Goal: Find specific page/section: Find specific page/section

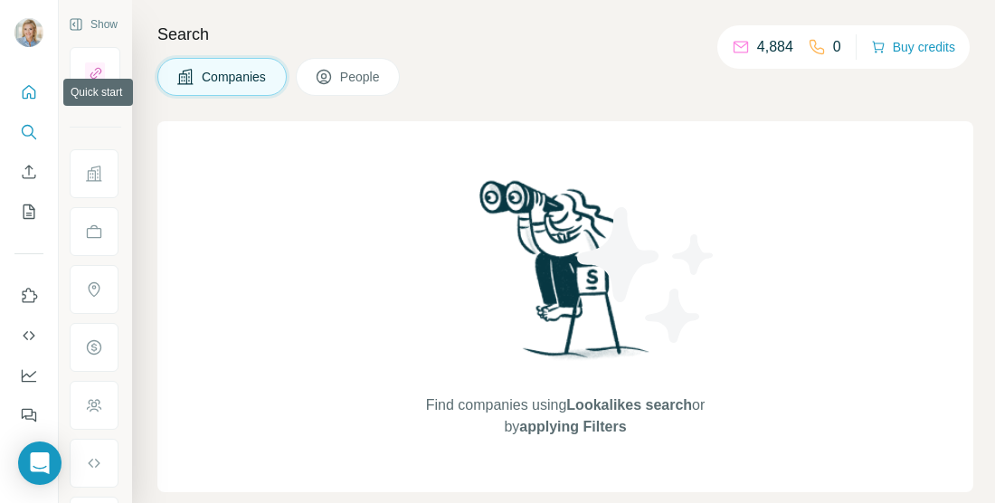
click at [23, 88] on icon "Quick start" at bounding box center [29, 92] width 18 height 18
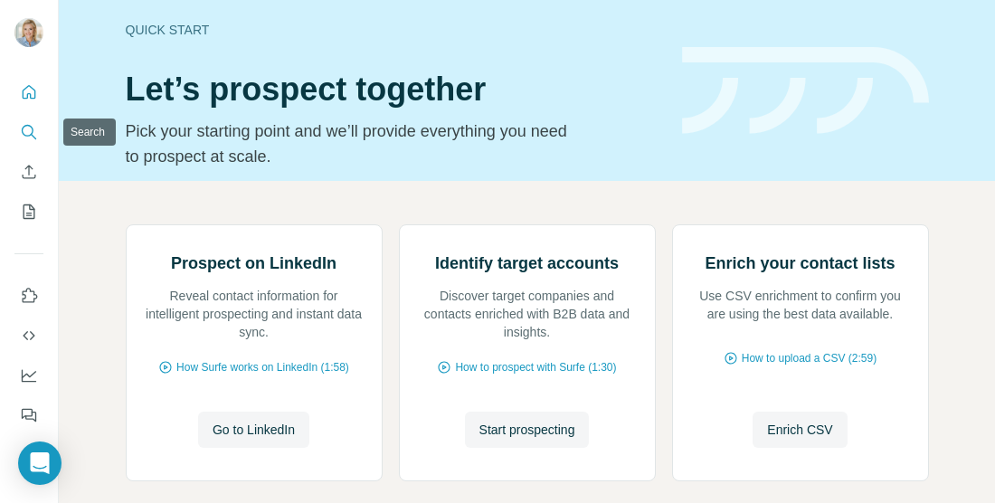
click at [32, 132] on icon "Search" at bounding box center [28, 131] width 12 height 12
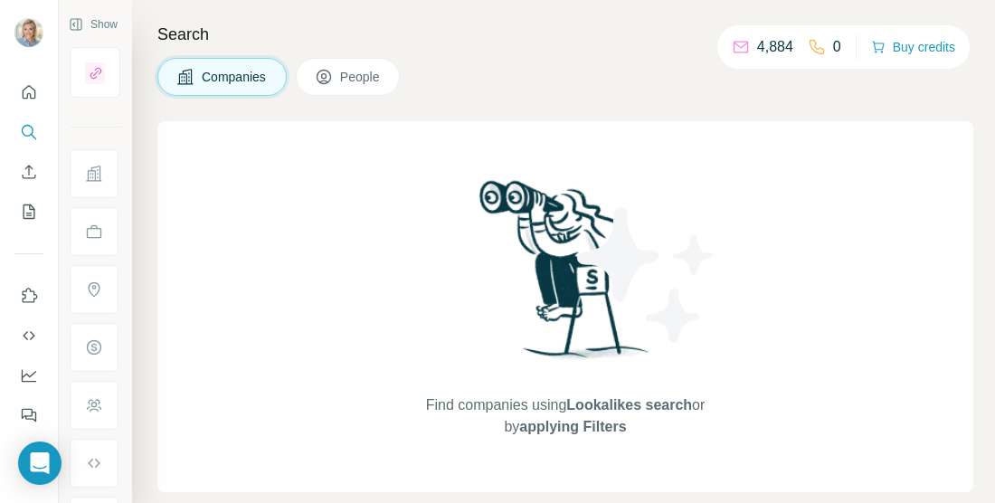
click at [833, 43] on p "0" at bounding box center [837, 47] width 8 height 22
